Goal: Find specific page/section

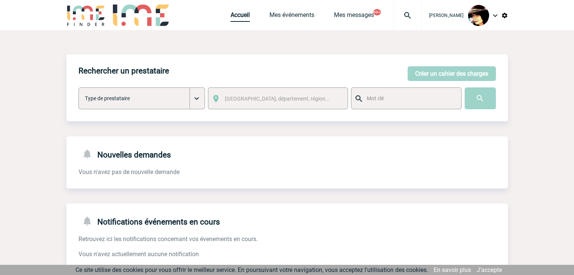
click at [230, 13] on link "Accueil" at bounding box center [239, 16] width 19 height 11
click at [398, 16] on img at bounding box center [407, 15] width 27 height 9
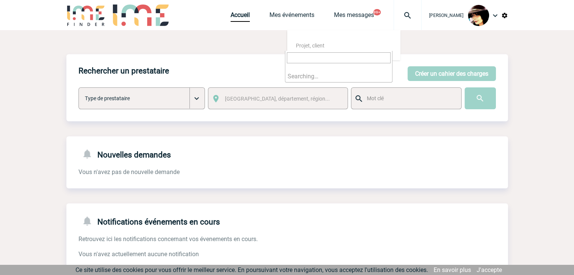
click at [319, 60] on input "search" at bounding box center [339, 57] width 104 height 11
click at [318, 57] on input "search" at bounding box center [339, 57] width 104 height 11
